Goal: Information Seeking & Learning: Check status

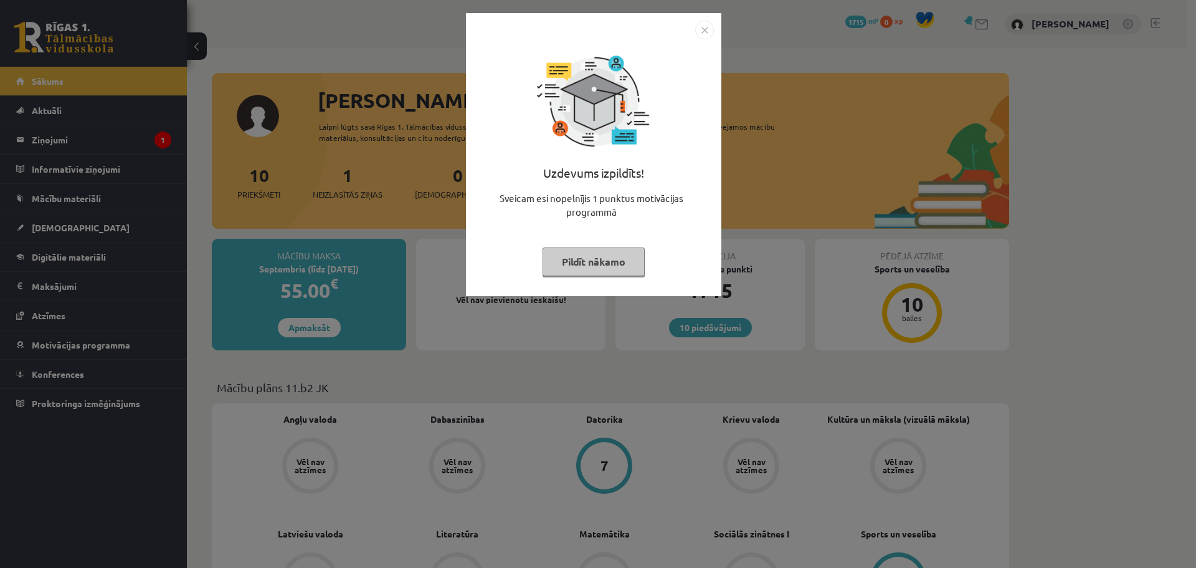
click at [618, 263] on button "Pildīt nākamo" at bounding box center [594, 261] width 102 height 29
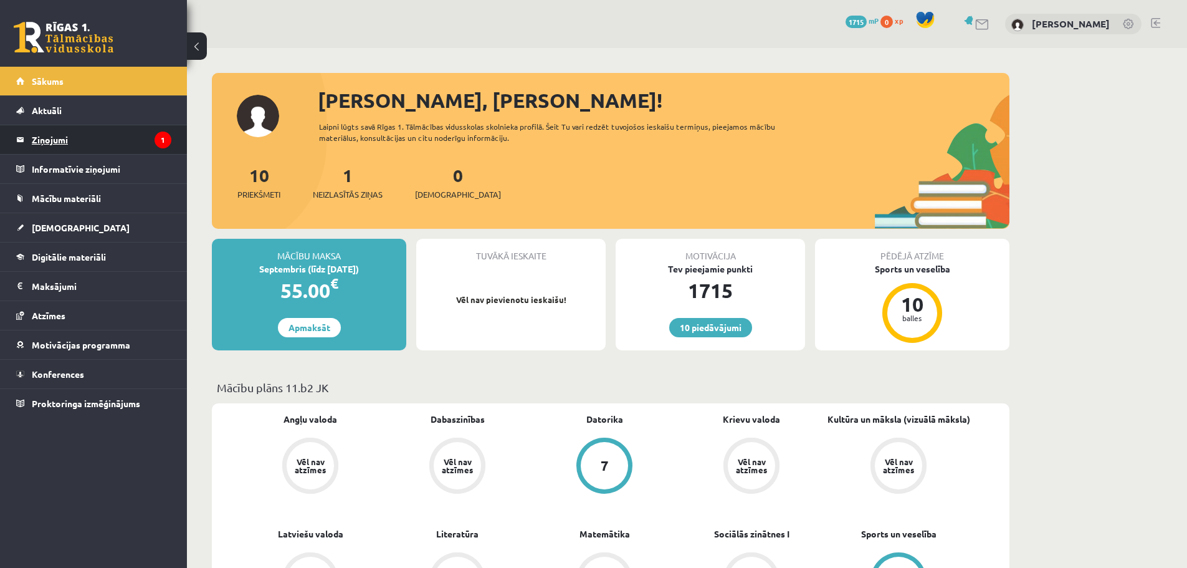
click at [72, 141] on legend "Ziņojumi 1" at bounding box center [102, 139] width 140 height 29
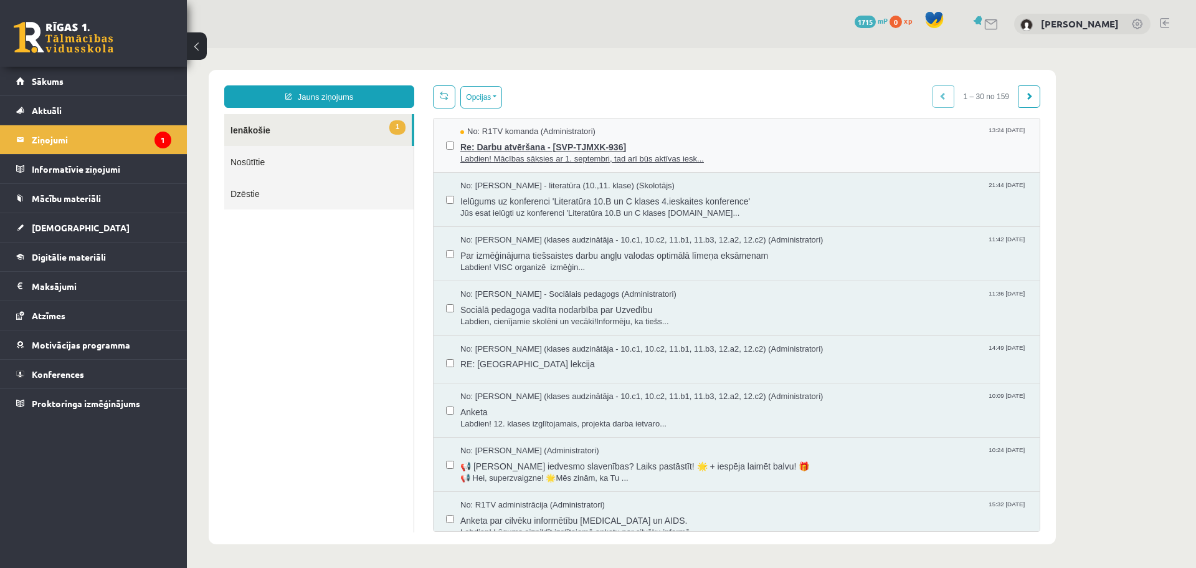
click at [662, 158] on span "Labdien! Mācības sāksies ar 1. septembri, tad arī būs aktīvas iesk..." at bounding box center [744, 159] width 567 height 12
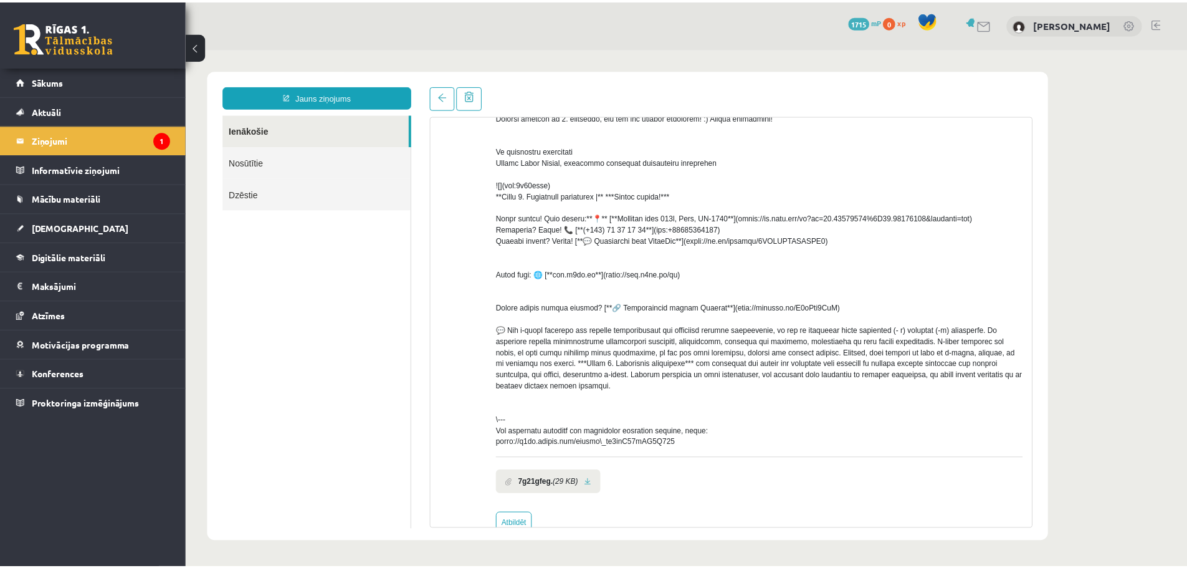
scroll to position [145, 0]
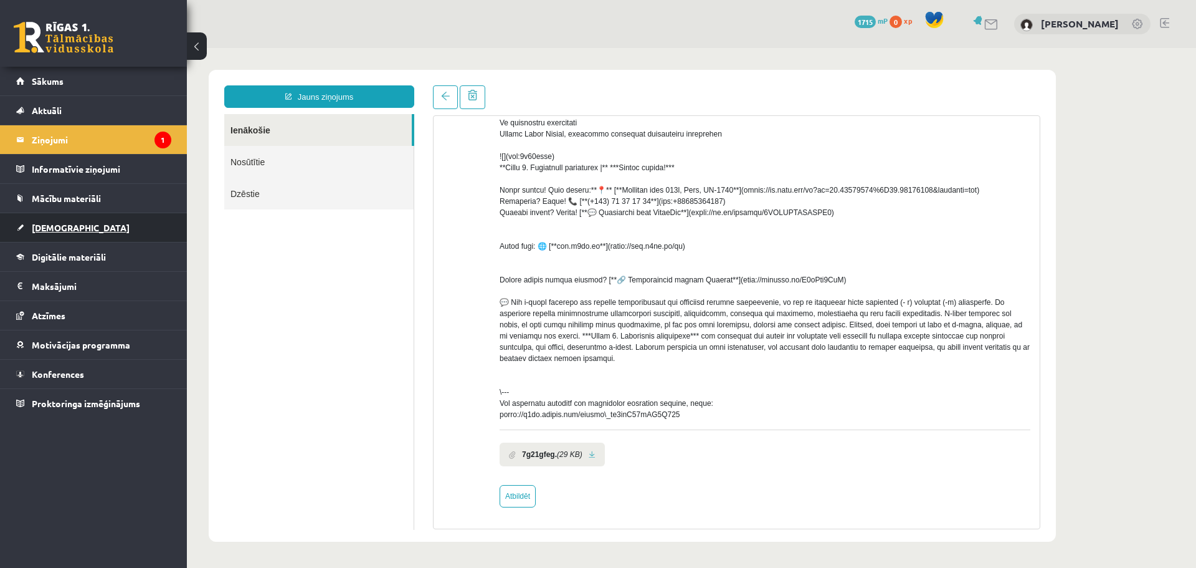
click at [52, 219] on link "[DEMOGRAPHIC_DATA]" at bounding box center [93, 227] width 155 height 29
